Goal: Information Seeking & Learning: Learn about a topic

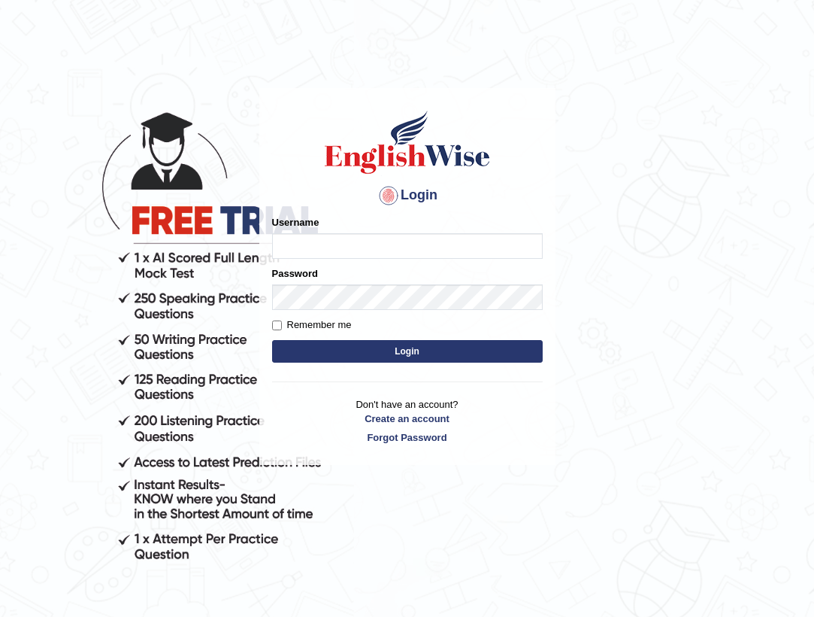
click at [114, 174] on body "Login Please fix the following errors: Username Password Remember me Login Don'…" at bounding box center [407, 349] width 814 height 617
type input "Tandinchoden"
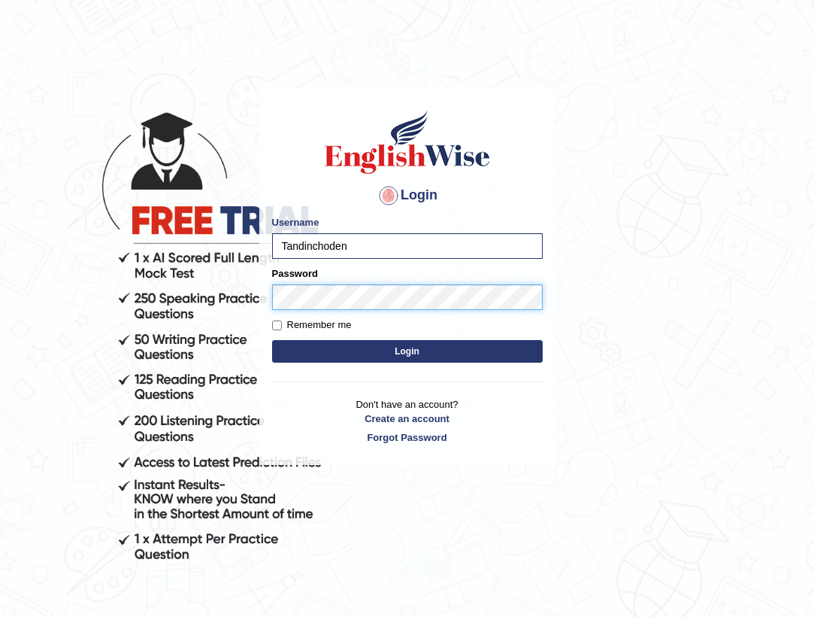
click at [407, 351] on button "Login" at bounding box center [407, 351] width 271 height 23
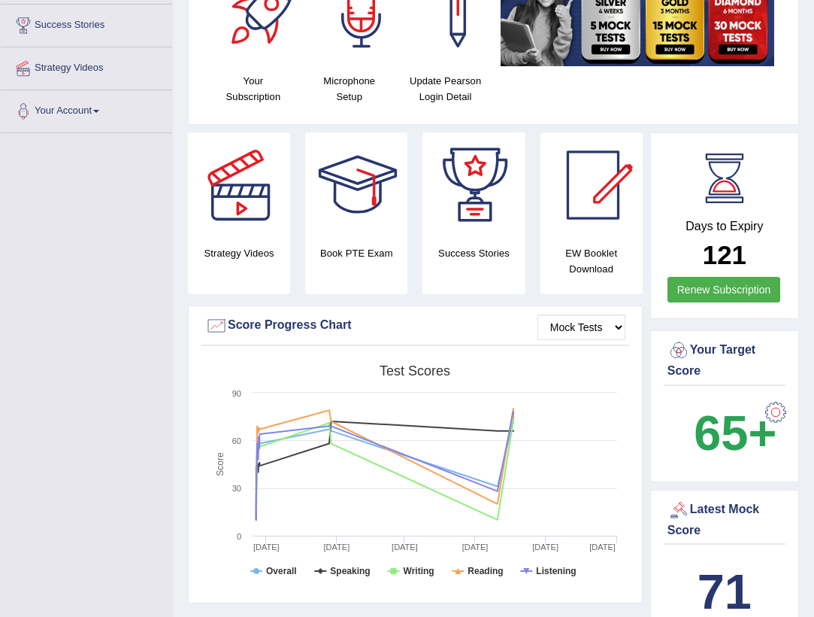
scroll to position [245, 0]
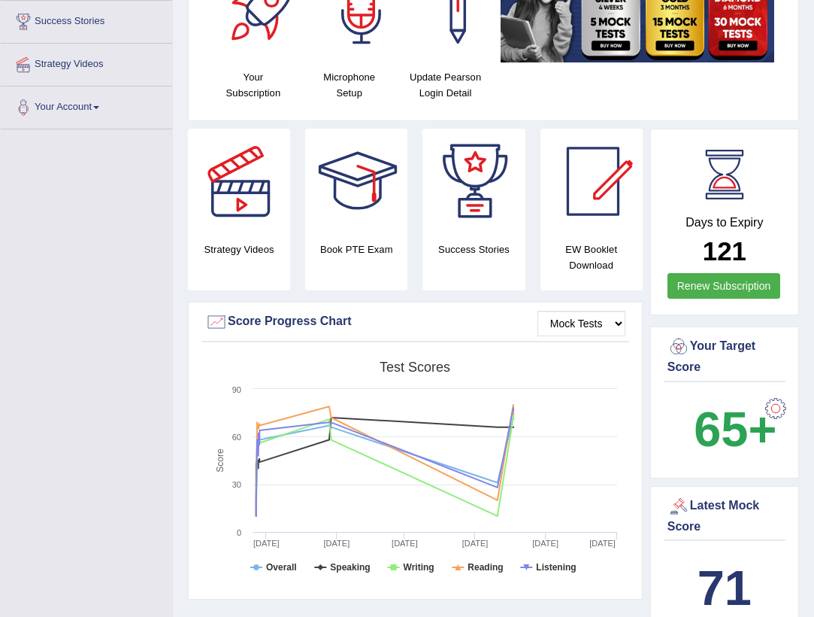
click at [772, 423] on div at bounding box center [776, 408] width 30 height 30
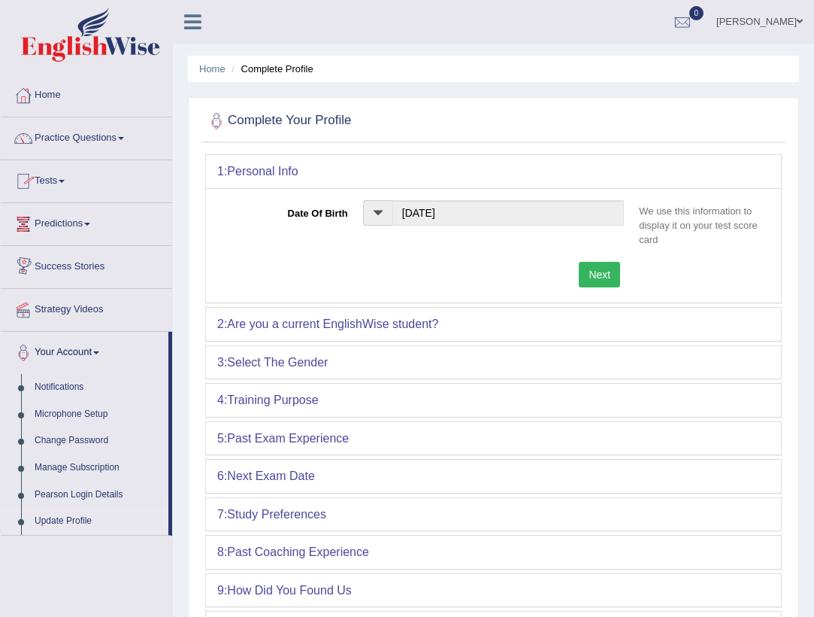
click at [47, 181] on link "Tests" at bounding box center [86, 179] width 171 height 38
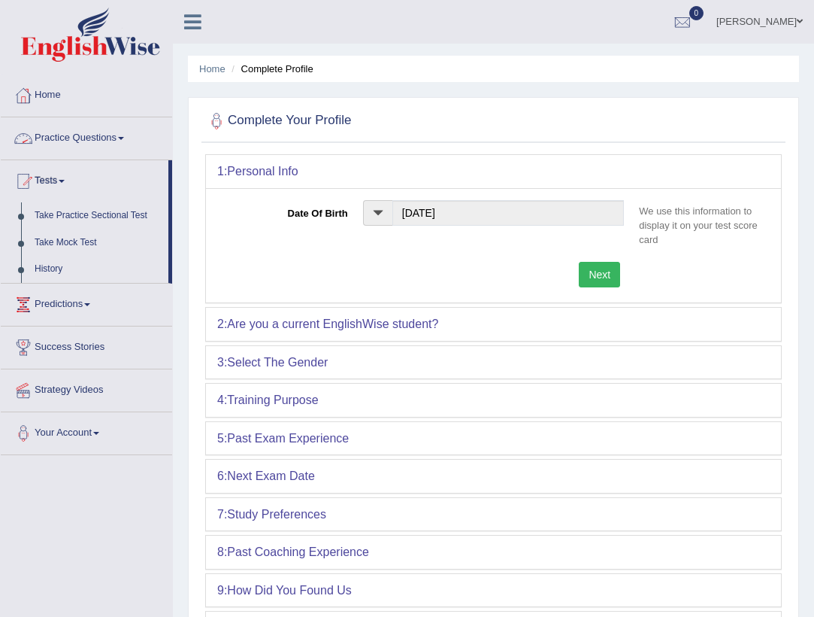
click at [53, 130] on link "Practice Questions" at bounding box center [86, 136] width 171 height 38
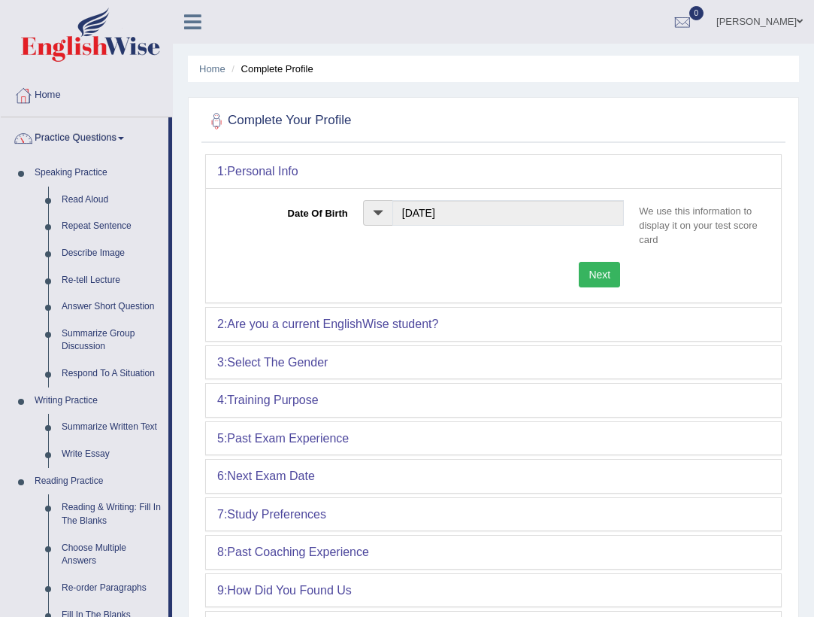
click at [116, 144] on link "Practice Questions" at bounding box center [85, 136] width 168 height 38
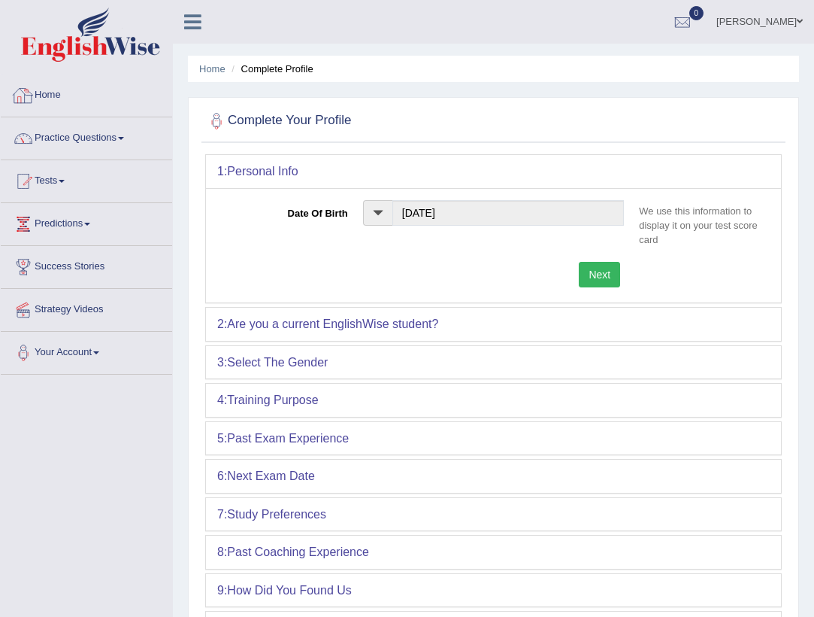
click at [32, 91] on div at bounding box center [23, 95] width 23 height 23
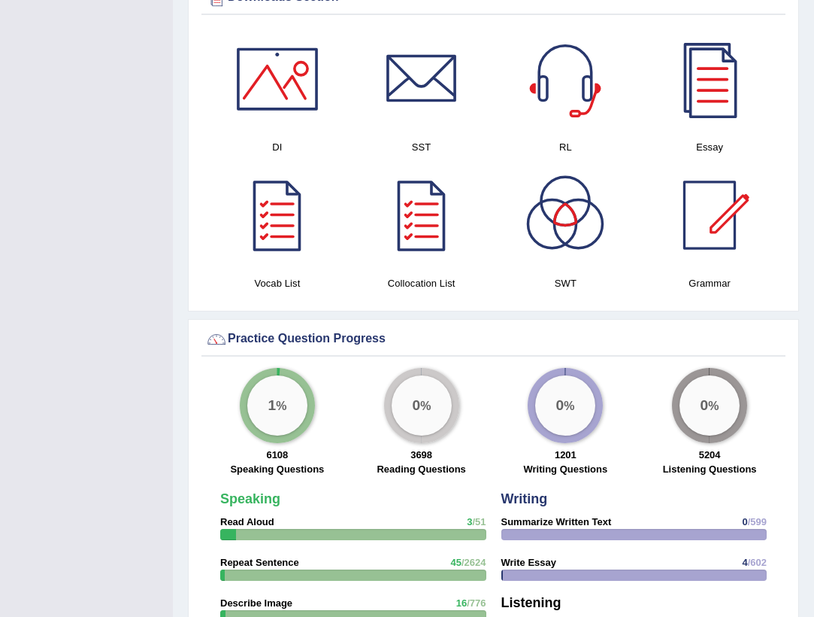
scroll to position [816, 0]
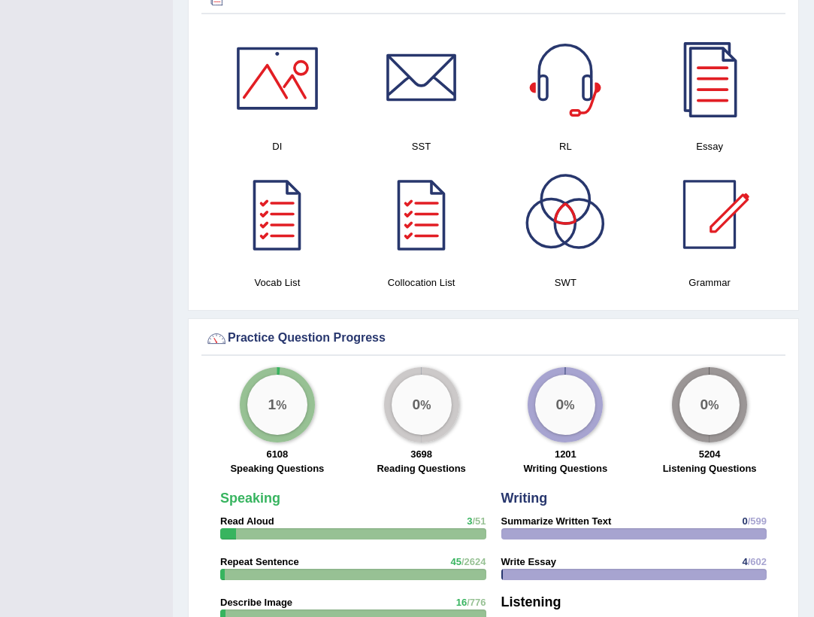
click at [614, 267] on div at bounding box center [565, 214] width 105 height 105
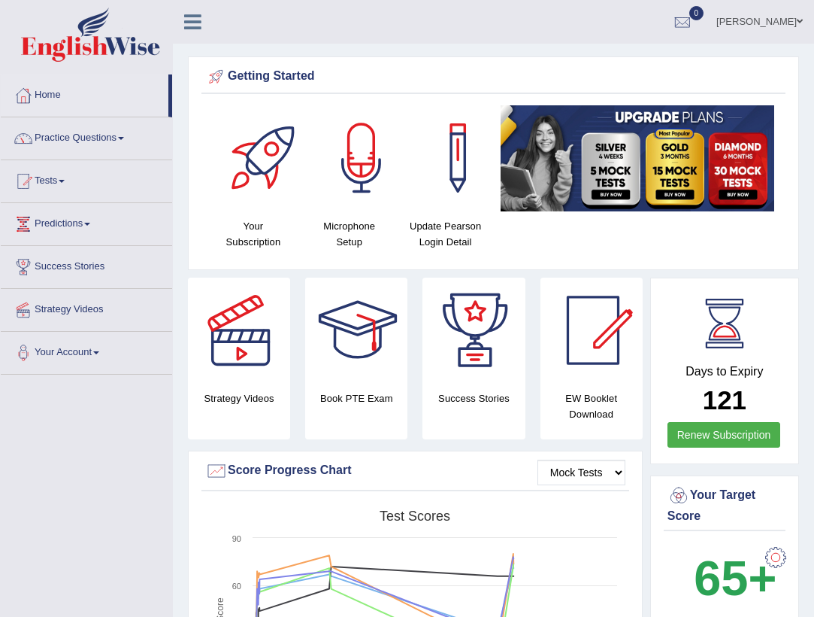
scroll to position [0, 0]
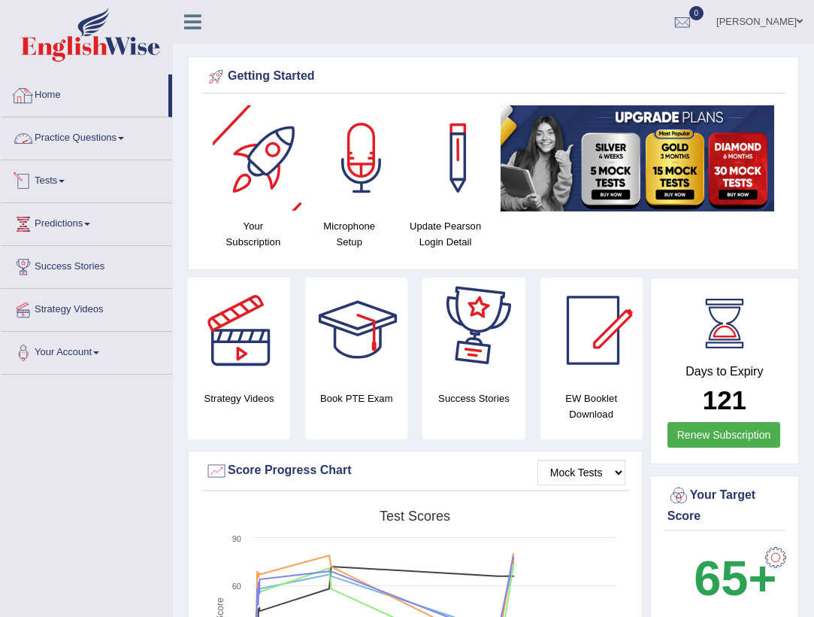
click at [59, 99] on link "Home" at bounding box center [85, 93] width 168 height 38
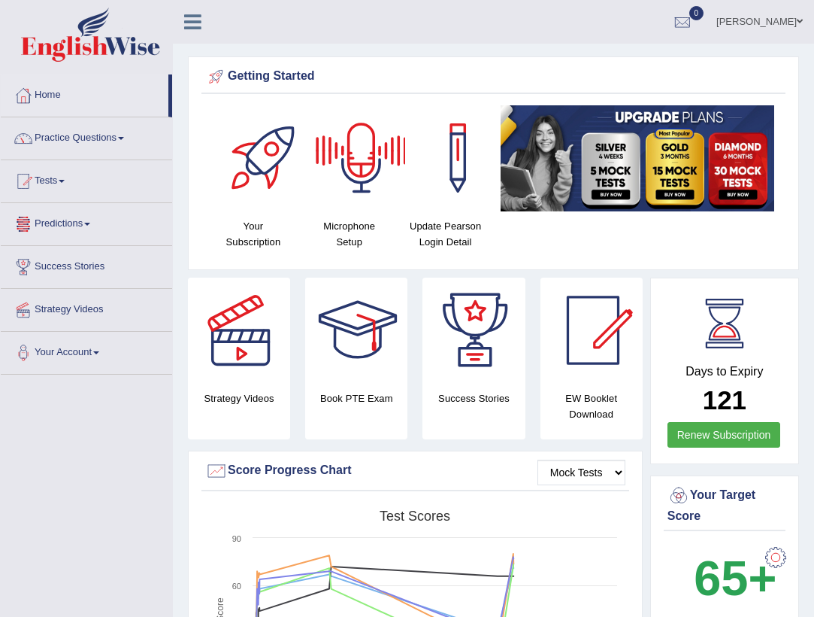
click at [74, 220] on link "Predictions" at bounding box center [86, 222] width 171 height 38
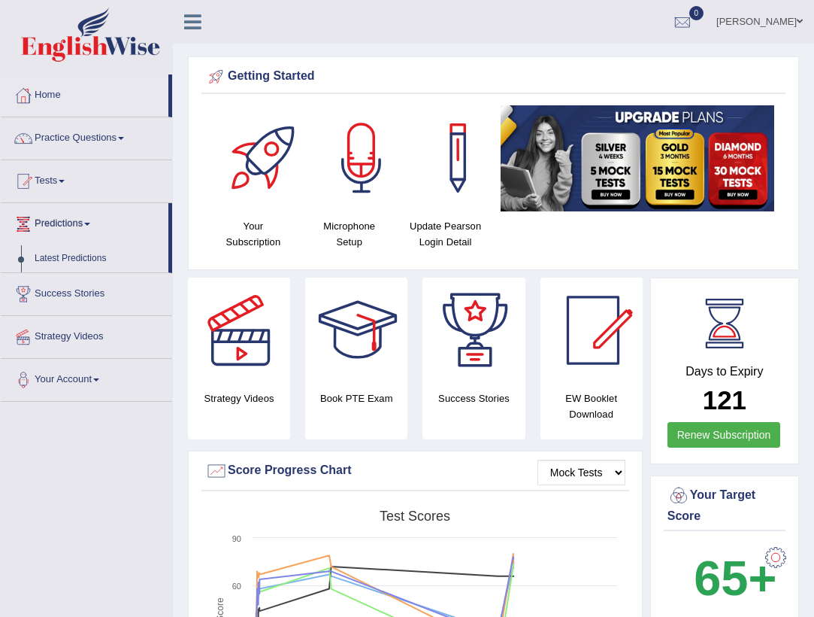
click at [74, 220] on link "Predictions" at bounding box center [85, 222] width 168 height 38
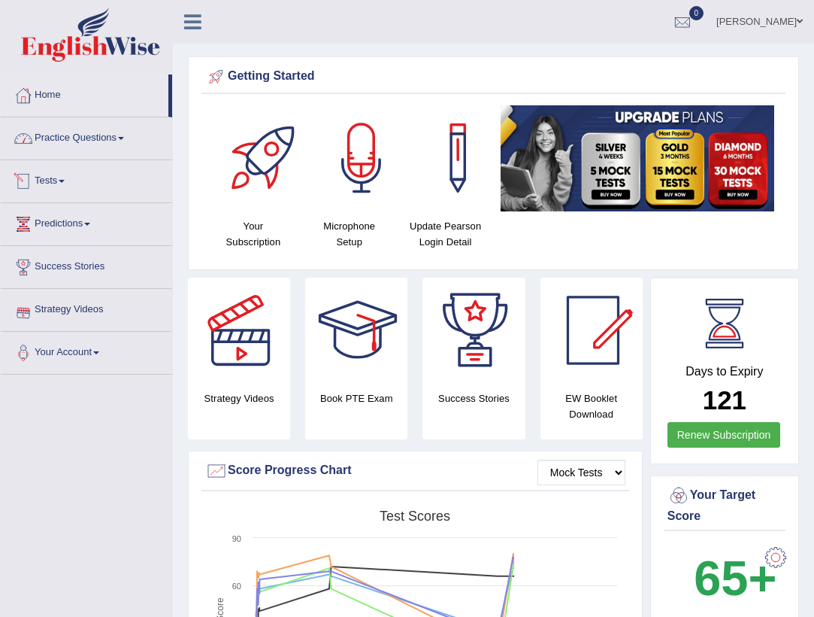
click at [69, 143] on link "Practice Questions" at bounding box center [86, 136] width 171 height 38
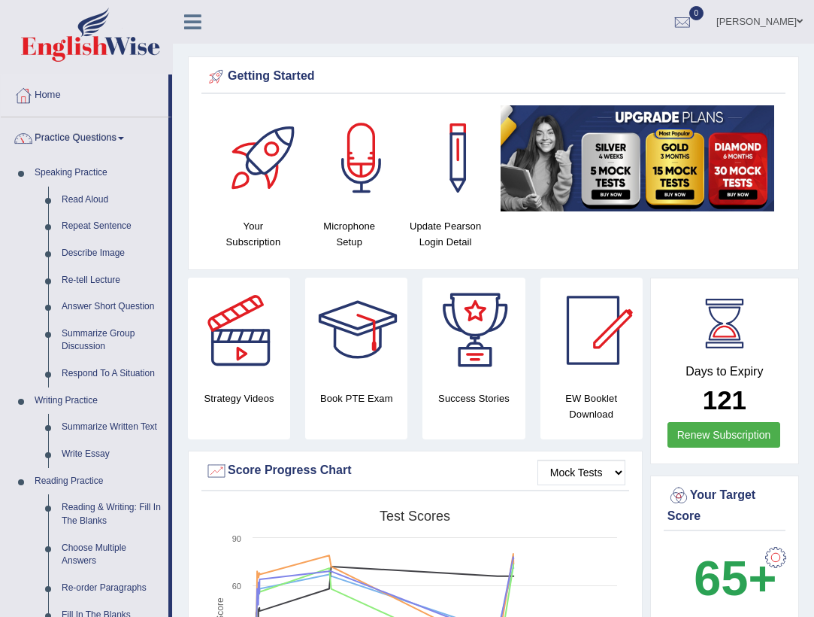
click at [69, 143] on link "Practice Questions" at bounding box center [85, 136] width 168 height 38
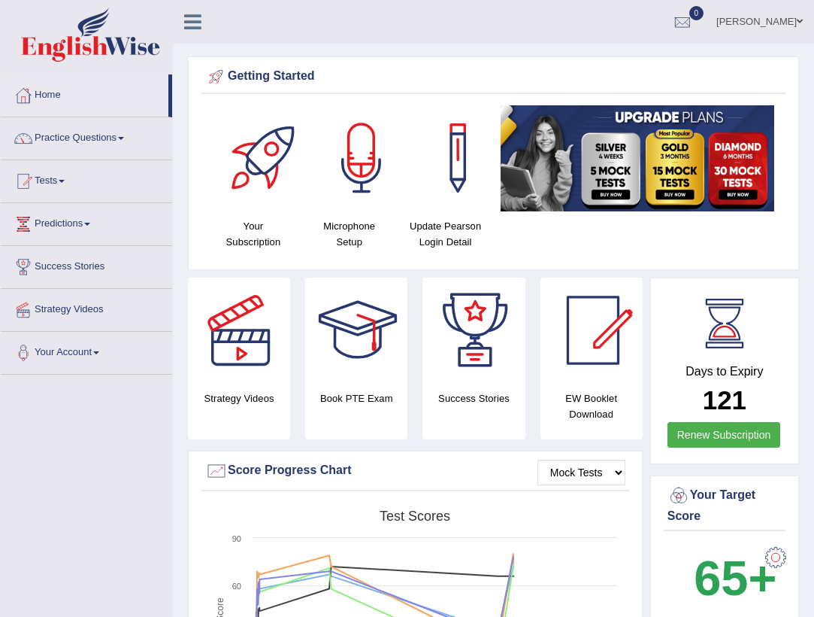
click at [564, 37] on ul "Tandin Choden Toggle navigation Username: Tandinchoden Access Type: Online Subs…" at bounding box center [589, 21] width 449 height 43
click at [72, 144] on link "Practice Questions" at bounding box center [86, 136] width 171 height 38
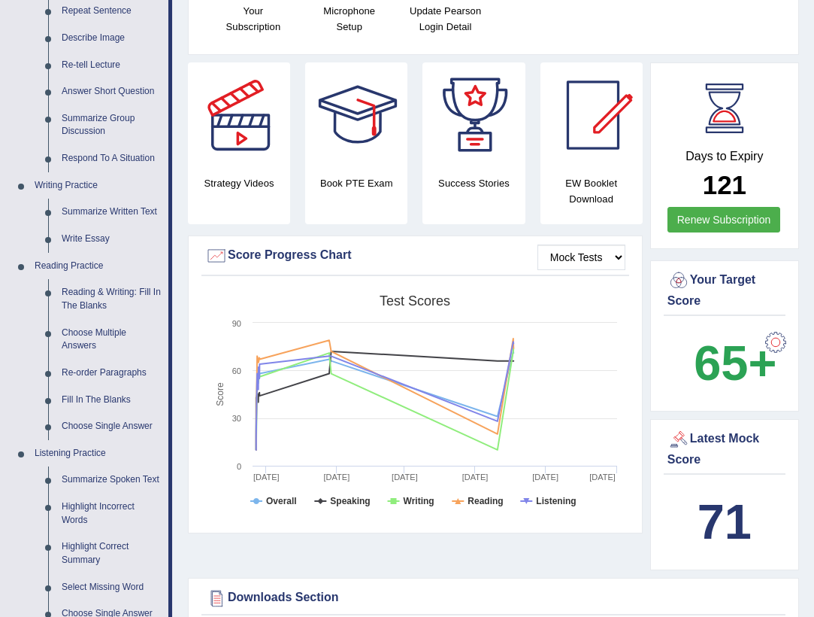
scroll to position [217, 0]
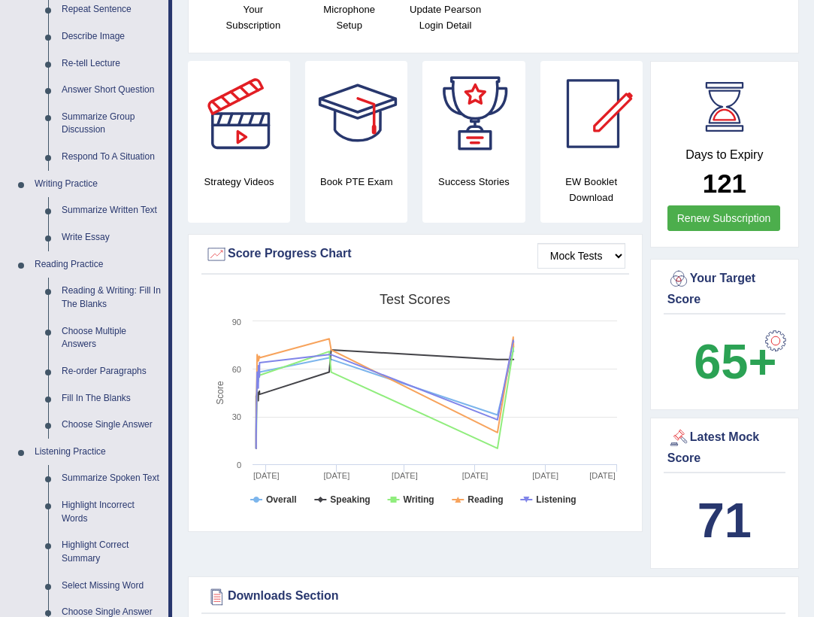
click at [783, 352] on div at bounding box center [776, 341] width 30 height 30
